Goal: Find specific page/section: Find specific page/section

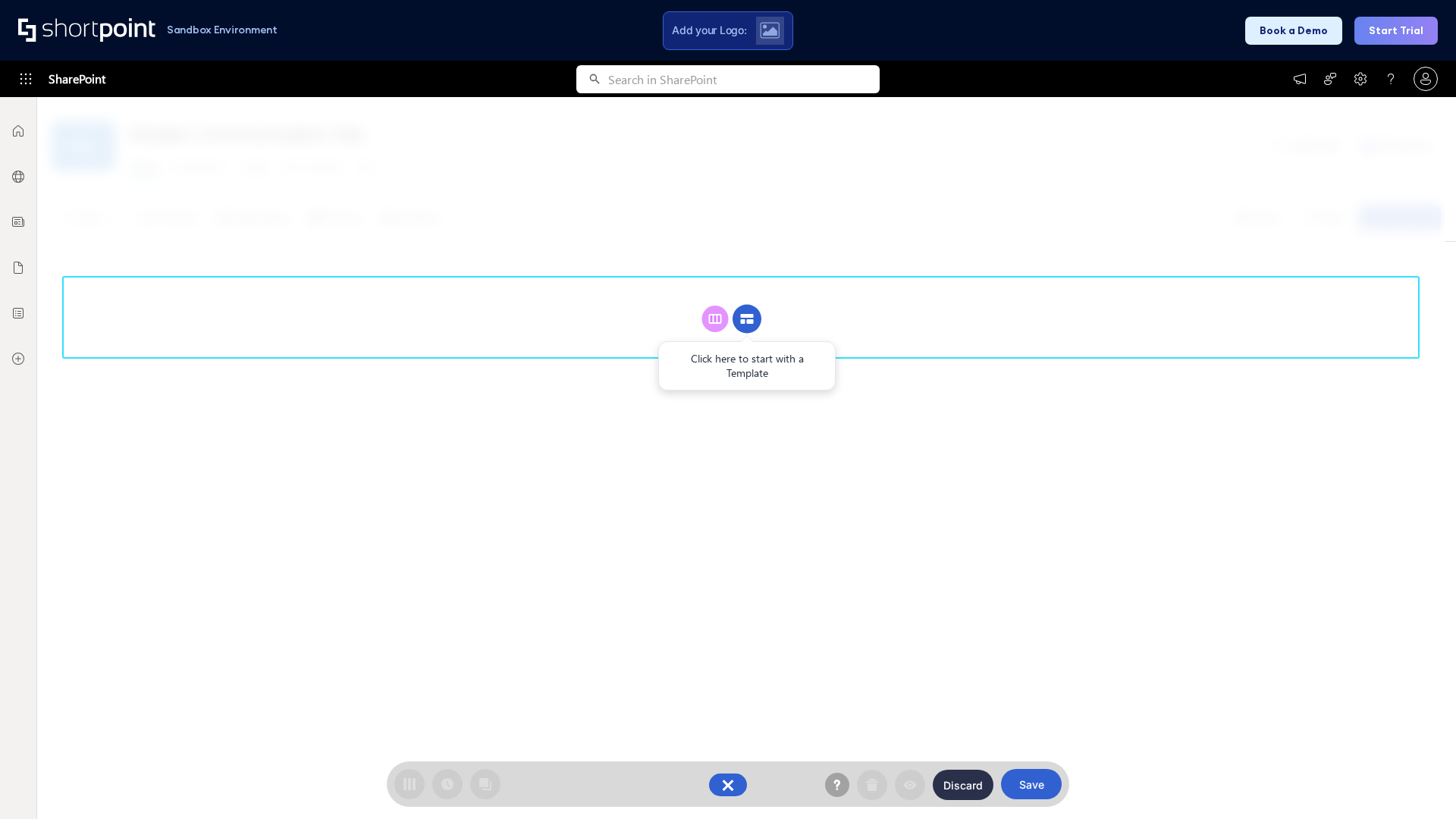
click at [747, 318] on circle at bounding box center [746, 319] width 28 height 28
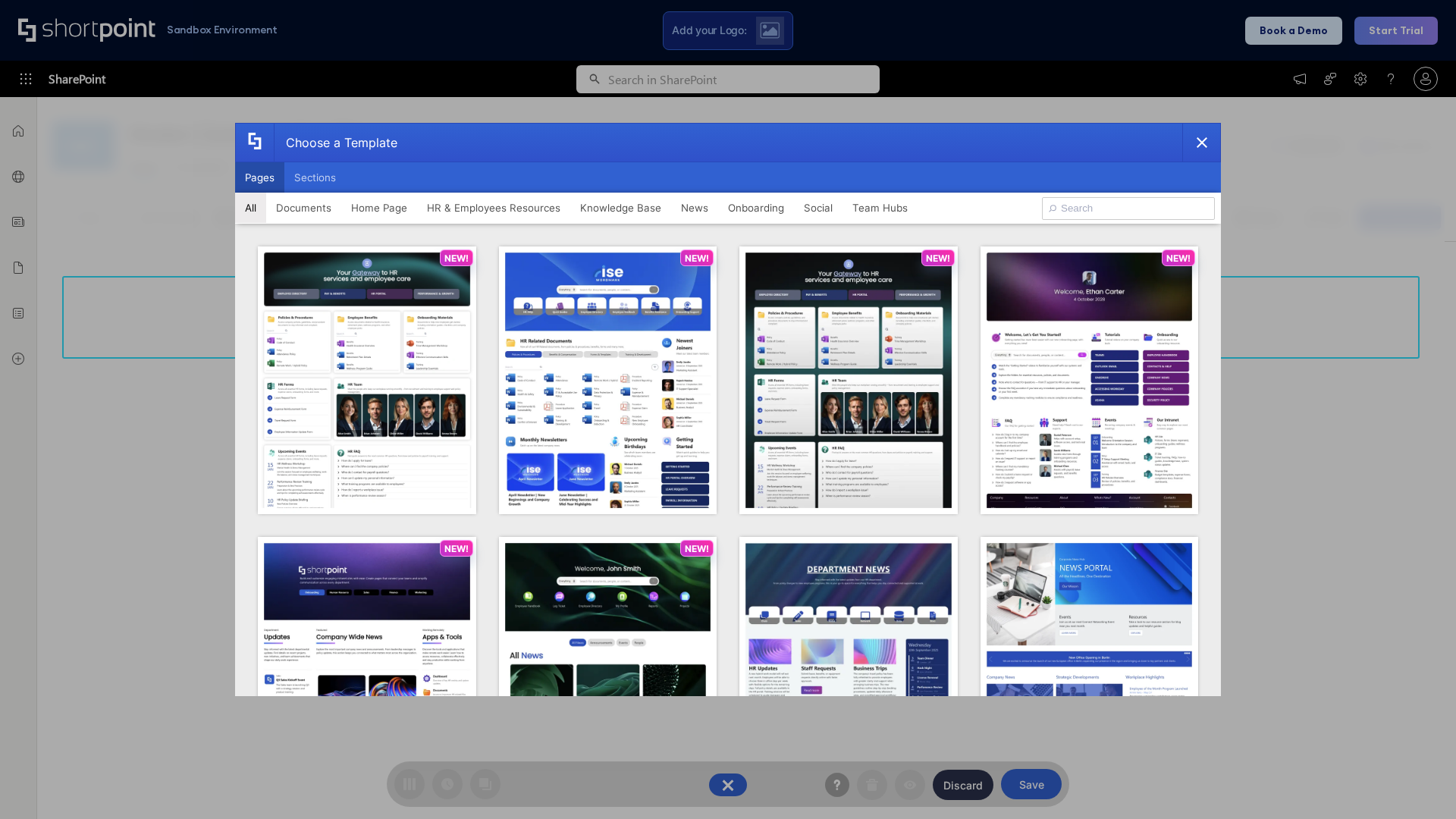
click at [260, 177] on button "Pages" at bounding box center [260, 177] width 50 height 30
type input "HR 8"
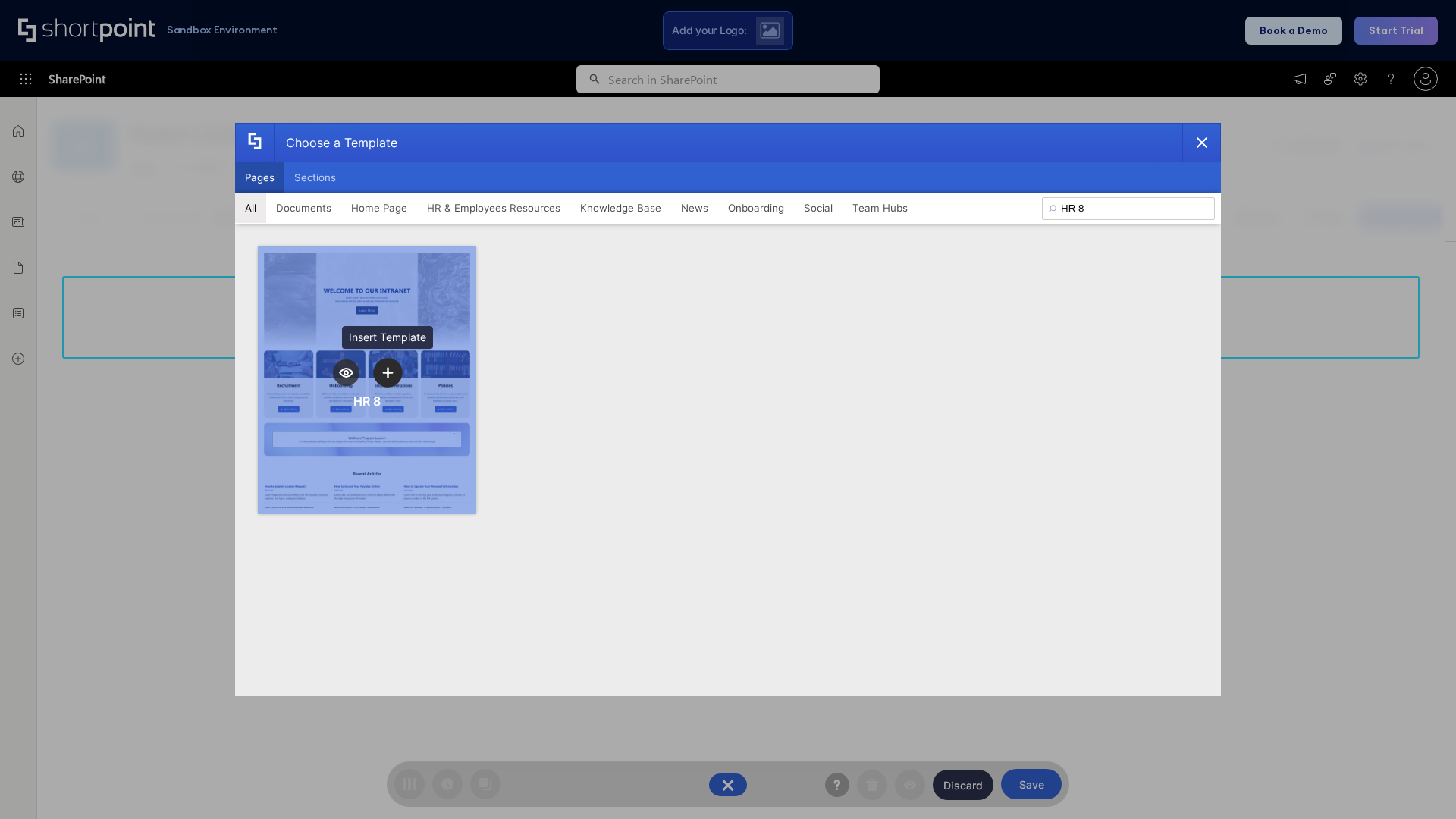
click at [387, 373] on icon "template selector" at bounding box center [387, 372] width 11 height 11
